Goal: Information Seeking & Learning: Learn about a topic

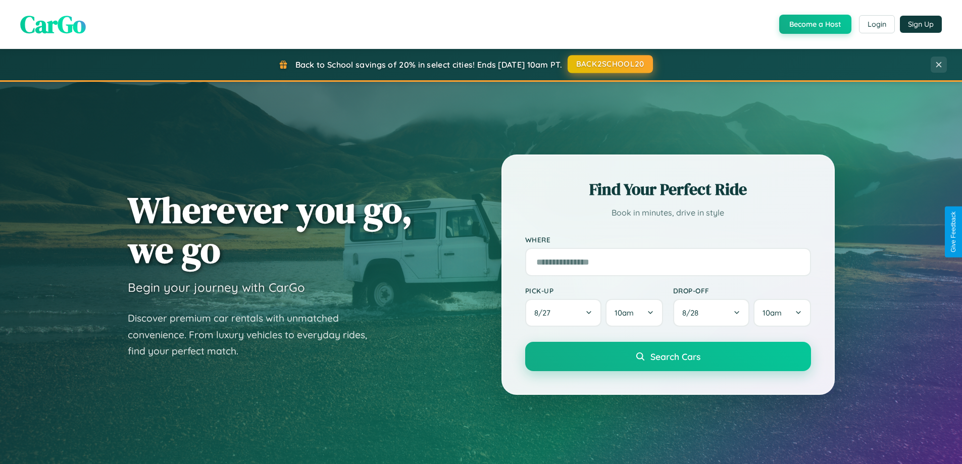
click at [610, 65] on button "BACK2SCHOOL20" at bounding box center [610, 64] width 85 height 18
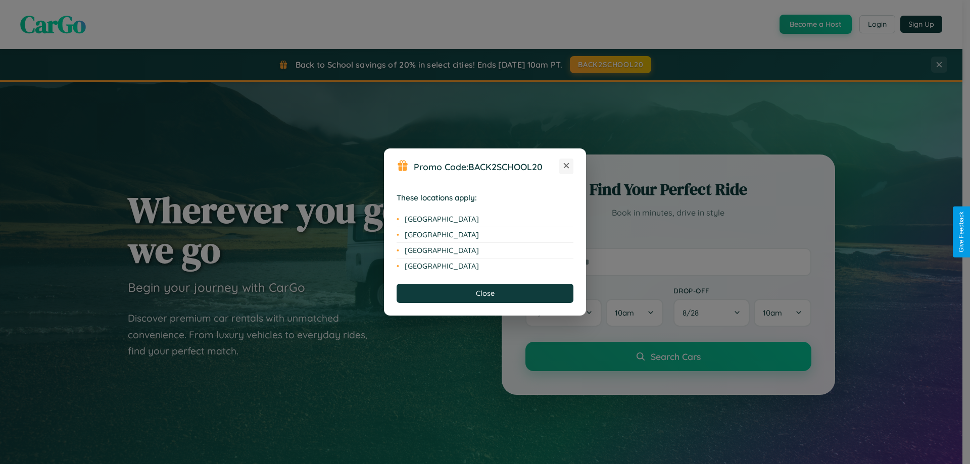
click at [566, 166] on icon at bounding box center [567, 166] width 6 height 6
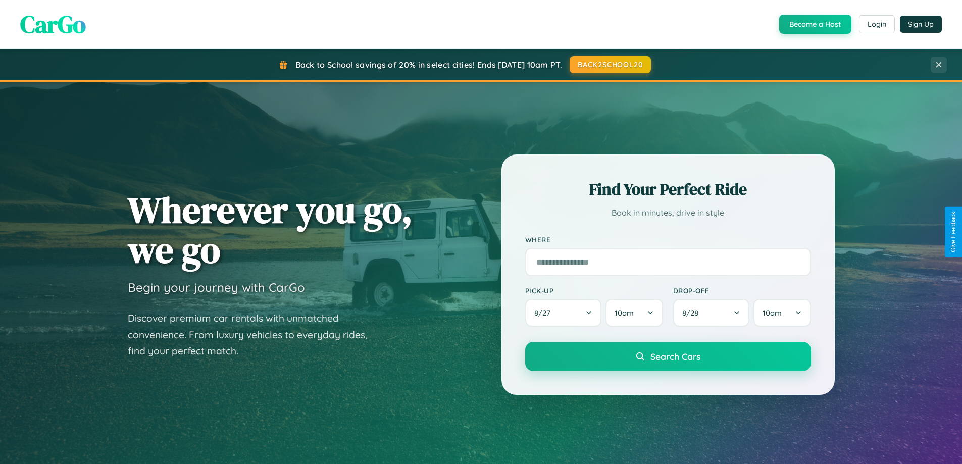
scroll to position [695, 0]
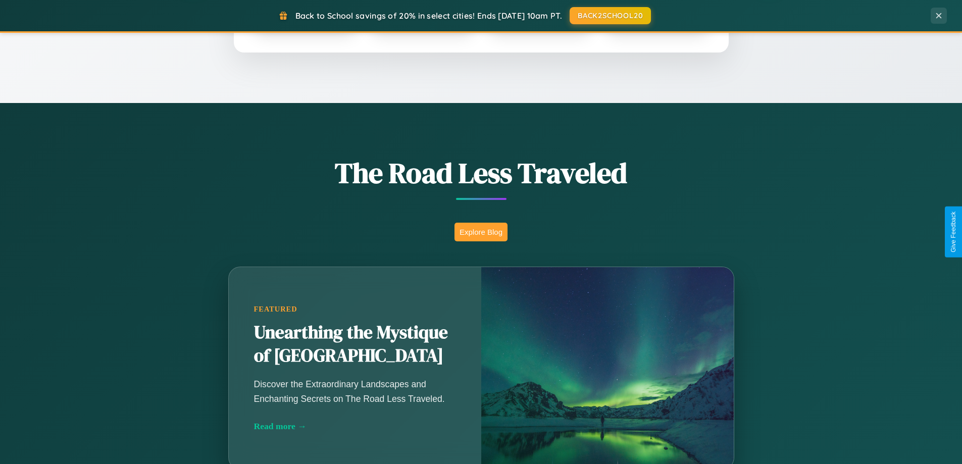
click at [481, 232] on button "Explore Blog" at bounding box center [481, 232] width 53 height 19
